Goal: Task Accomplishment & Management: Manage account settings

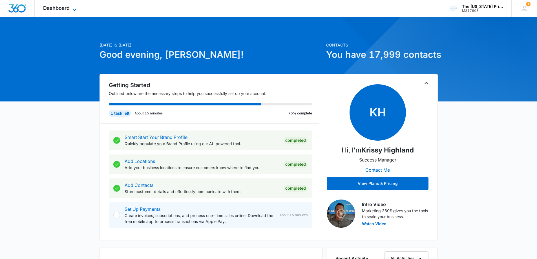
click at [52, 7] on span "Dashboard" at bounding box center [56, 8] width 26 height 6
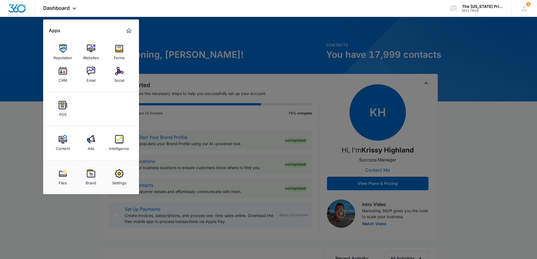
click at [494, 145] on div at bounding box center [268, 129] width 537 height 259
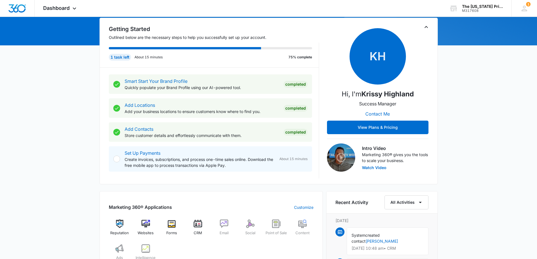
scroll to position [169, 0]
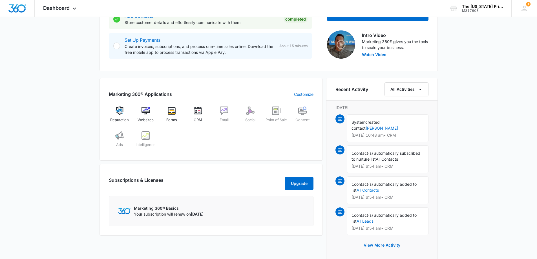
click at [368, 188] on link "All Contacts" at bounding box center [367, 190] width 22 height 5
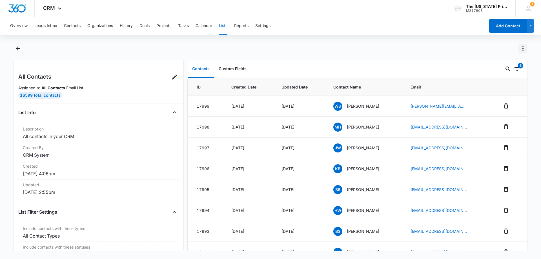
click at [524, 48] on icon "Actions" at bounding box center [522, 48] width 7 height 7
click at [515, 69] on icon "Filters" at bounding box center [517, 69] width 7 height 7
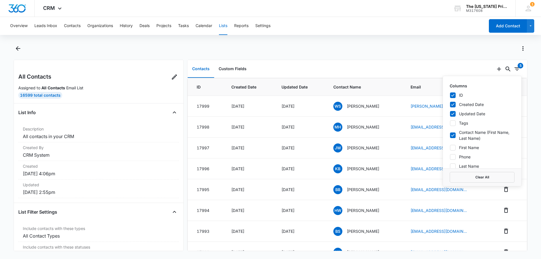
click at [451, 95] on icon at bounding box center [452, 95] width 5 height 5
click at [450, 95] on input "ID" at bounding box center [450, 95] width 0 height 0
checkbox input "false"
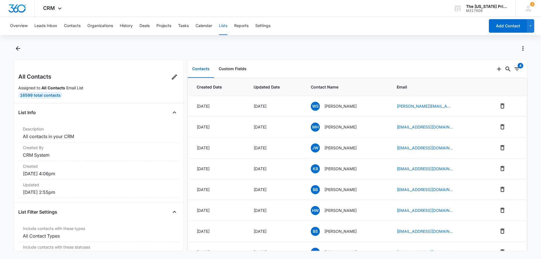
click at [465, 57] on div at bounding box center [271, 52] width 514 height 16
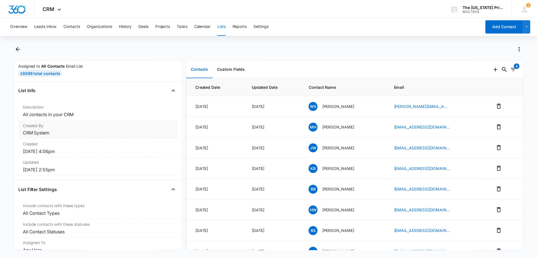
scroll to position [39, 0]
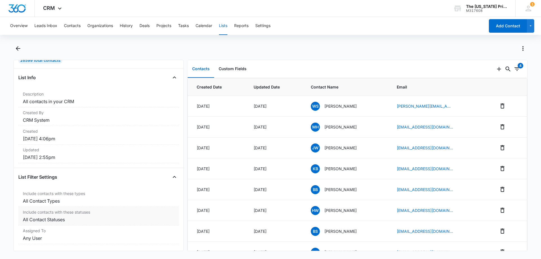
click at [89, 216] on dd "All Contact Statuses" at bounding box center [99, 219] width 152 height 7
click at [79, 230] on div "Assigned To Any User" at bounding box center [98, 234] width 161 height 19
click at [98, 197] on dd "All Contact Types" at bounding box center [99, 200] width 152 height 7
click at [244, 68] on button "Custom Fields" at bounding box center [232, 68] width 37 height 17
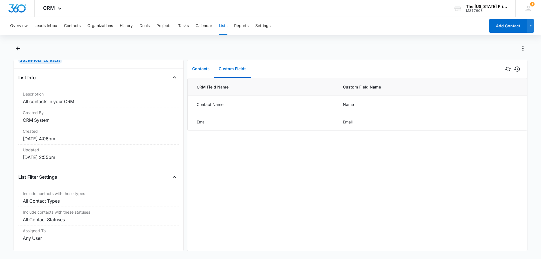
click at [210, 68] on button "Contacts" at bounding box center [201, 68] width 26 height 17
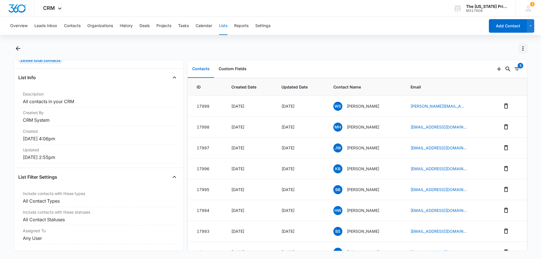
click at [524, 49] on icon "Actions" at bounding box center [522, 48] width 7 height 7
click at [290, 61] on div "Contacts Custom Fields" at bounding box center [340, 69] width 307 height 18
click at [21, 28] on button "Overview" at bounding box center [18, 26] width 17 height 18
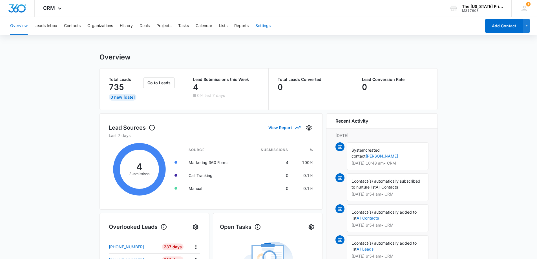
click at [261, 26] on button "Settings" at bounding box center [262, 26] width 15 height 18
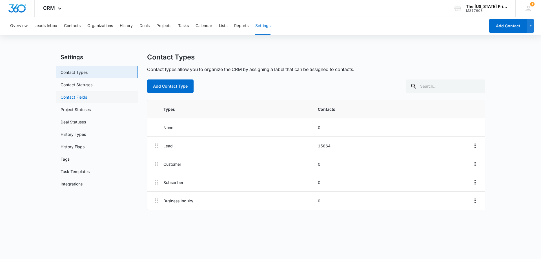
click at [87, 98] on link "Contact Fields" at bounding box center [74, 97] width 26 height 6
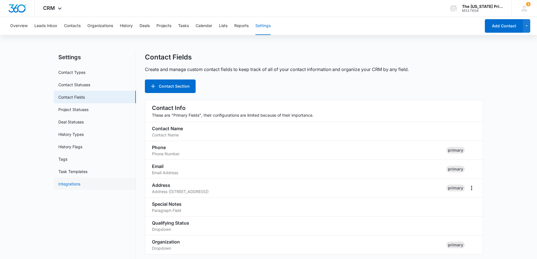
click at [77, 184] on link "Integrations" at bounding box center [69, 184] width 22 height 6
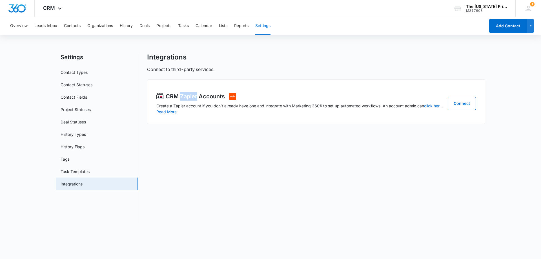
drag, startPoint x: 181, startPoint y: 96, endPoint x: 197, endPoint y: 94, distance: 16.7
click at [197, 94] on p "CRM Zapier Accounts" at bounding box center [195, 96] width 59 height 8
copy p "Zapier"
